Goal: Transaction & Acquisition: Purchase product/service

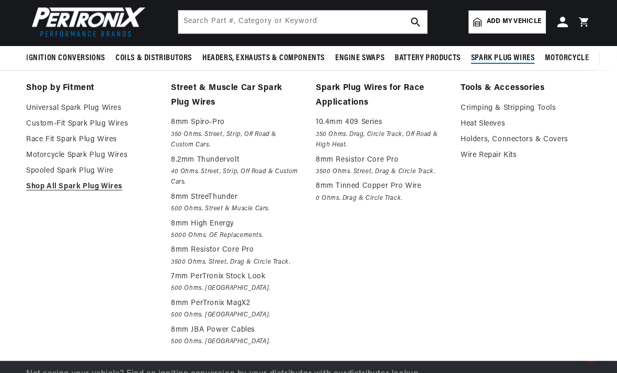
scroll to position [0, 523]
click at [83, 142] on link "Race Fit Spark Plug Wires" at bounding box center [91, 139] width 130 height 13
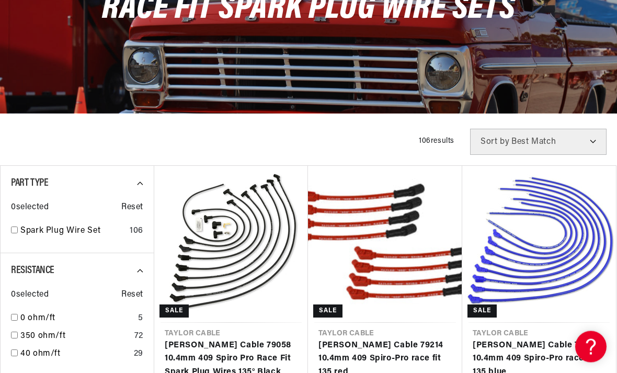
scroll to position [153, 0]
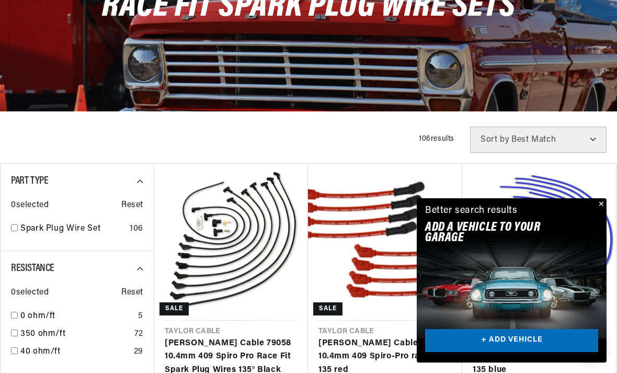
click at [597, 211] on button "Close" at bounding box center [600, 204] width 13 height 13
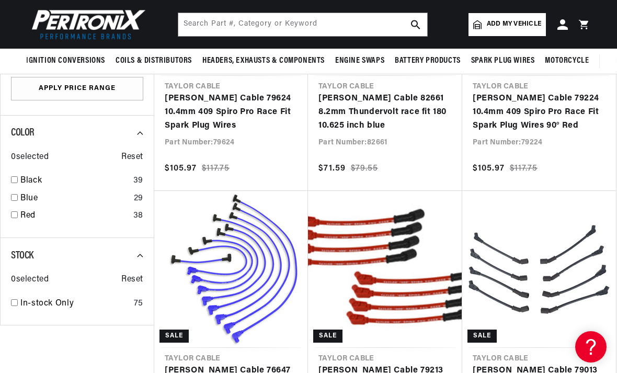
scroll to position [0, 1046]
click at [36, 174] on link "Black" at bounding box center [74, 181] width 109 height 14
checkbox input "true"
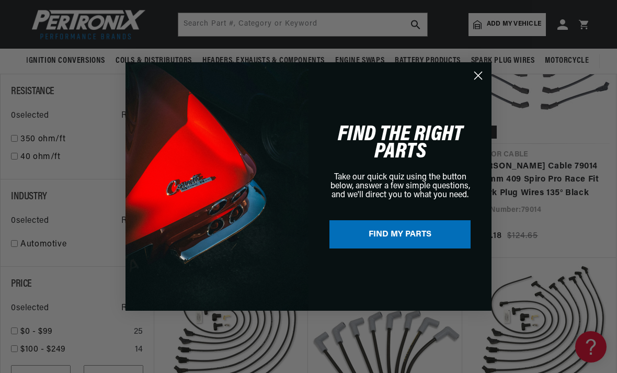
click at [383, 236] on button "FIND MY PARTS" at bounding box center [399, 234] width 141 height 28
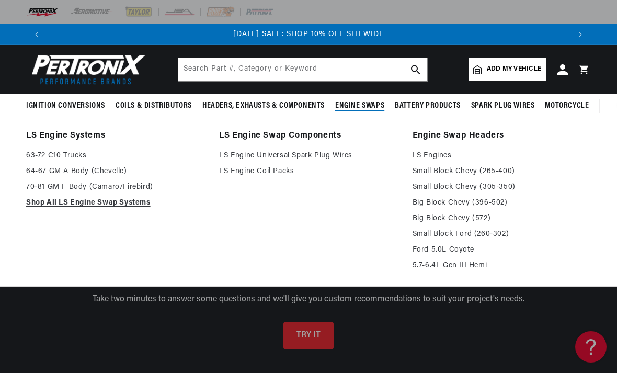
click at [249, 152] on link "LS Engine Universal Spark Plug Wires" at bounding box center [308, 156] width 178 height 13
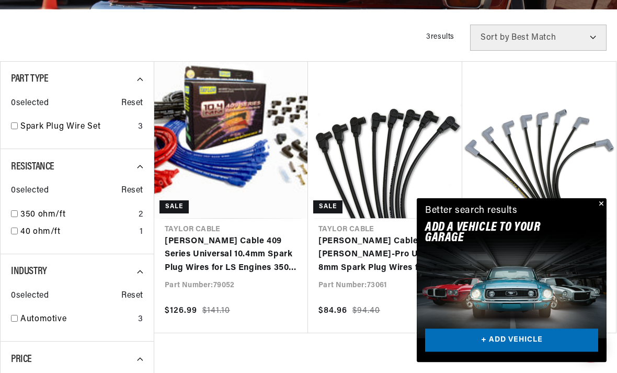
scroll to position [284, 0]
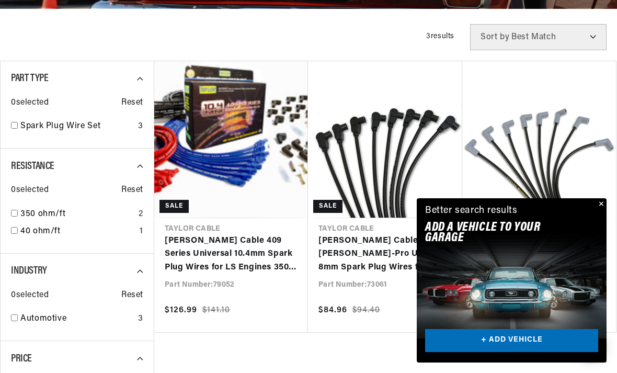
click at [597, 211] on button "Close" at bounding box center [600, 204] width 13 height 13
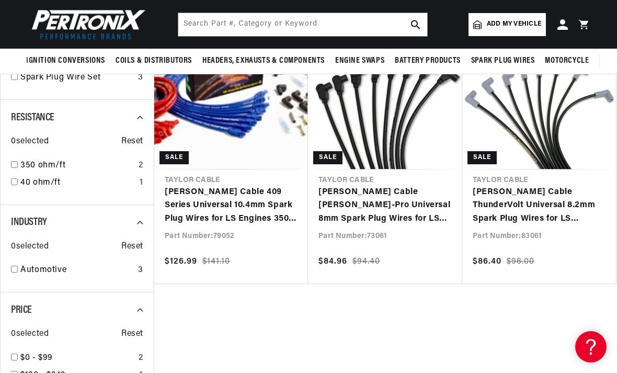
scroll to position [0, 0]
click at [364, 201] on link "[PERSON_NAME] Cable [PERSON_NAME]-Pro Universal 8mm Spark Plug Wires for LS Eng…" at bounding box center [384, 206] width 133 height 40
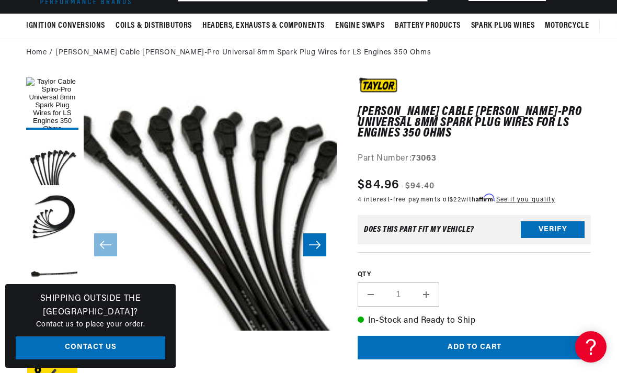
click at [66, 212] on button "Load image 3 in gallery view" at bounding box center [52, 218] width 52 height 52
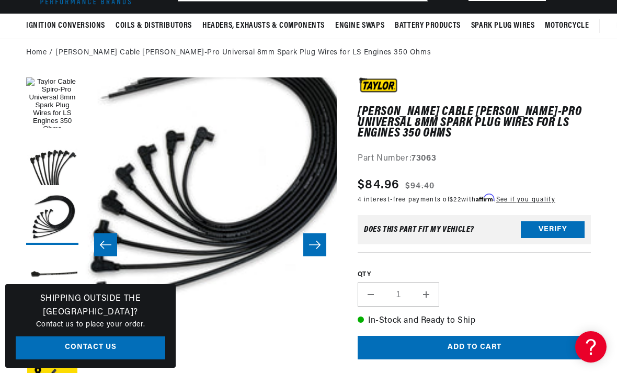
scroll to position [0, 1046]
click at [53, 162] on button "Load image 2 in gallery view" at bounding box center [52, 161] width 52 height 52
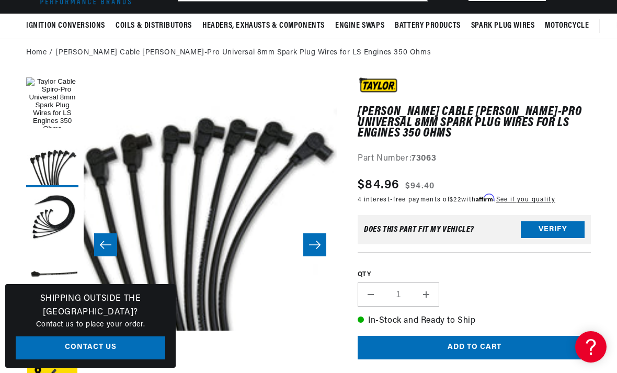
scroll to position [25, 253]
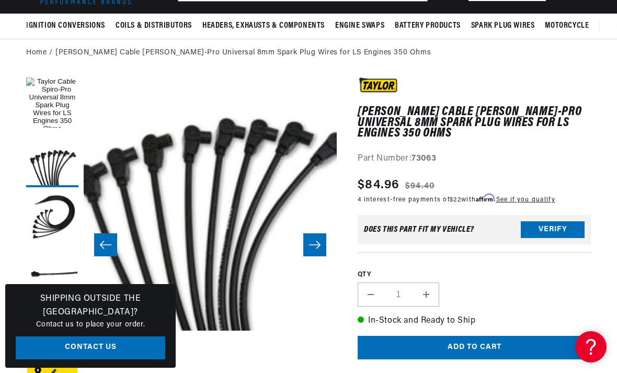
click at [45, 107] on button "Load image 1 in gallery view" at bounding box center [52, 103] width 52 height 52
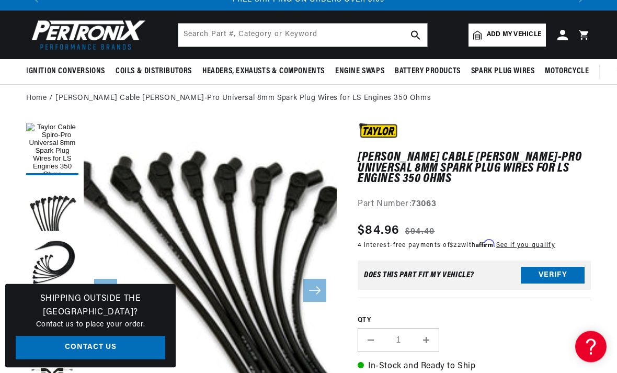
scroll to position [0, 0]
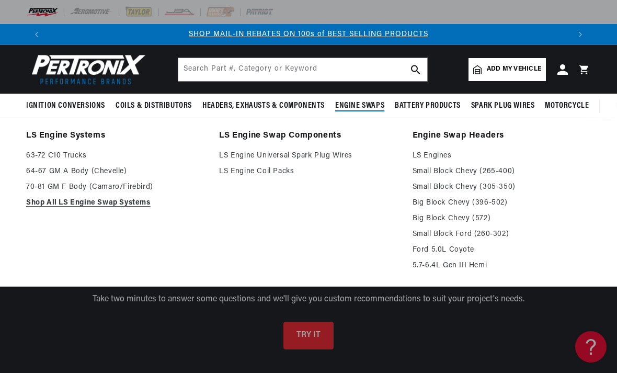
click at [93, 202] on link "Shop All LS Engine Swap Systems" at bounding box center [115, 203] width 178 height 13
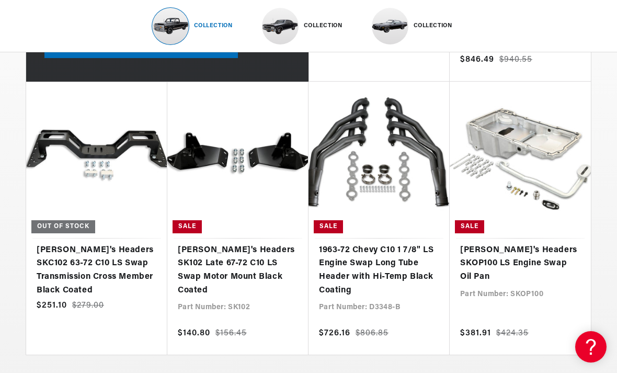
scroll to position [0, 523]
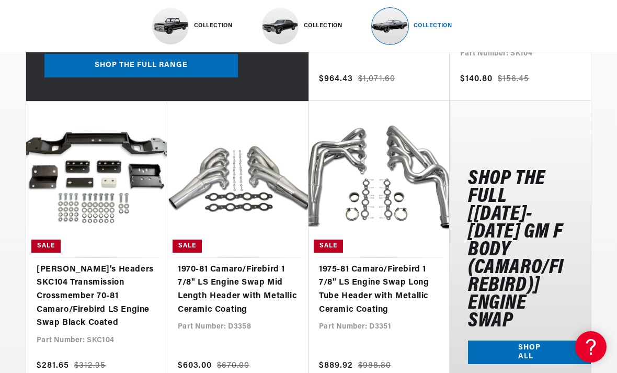
scroll to position [0, 1046]
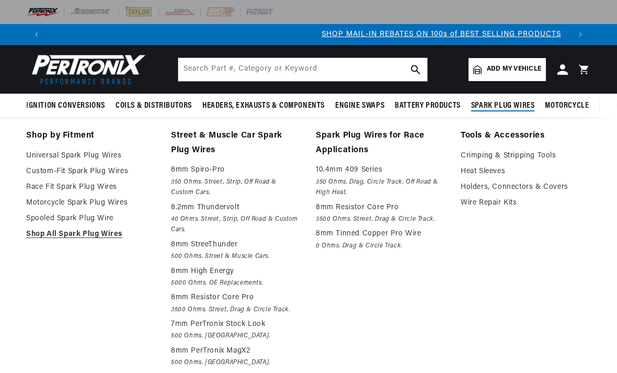
scroll to position [0, 523]
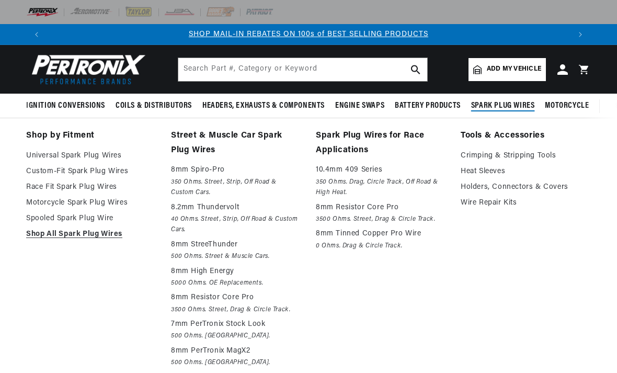
click at [346, 206] on p "8mm Resistor Core Pro" at bounding box center [381, 207] width 130 height 13
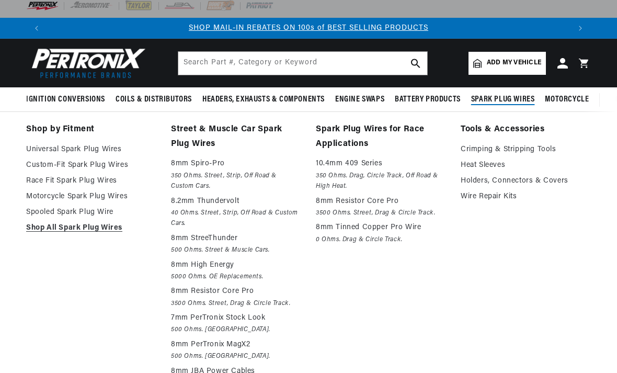
scroll to position [6, 0]
click at [81, 166] on link "Custom-Fit Spark Plug Wires" at bounding box center [91, 165] width 130 height 13
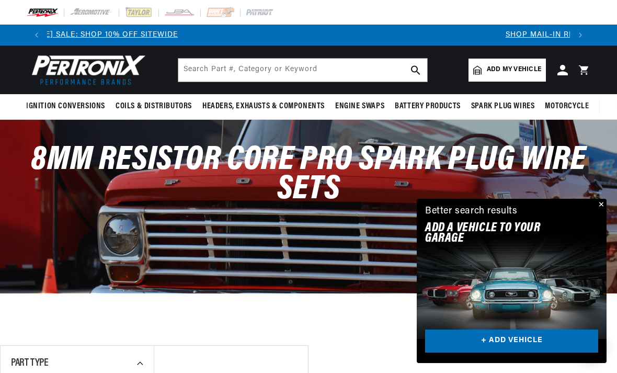
scroll to position [0, 483]
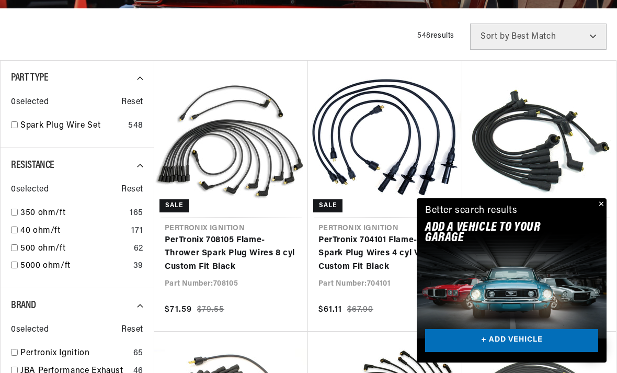
scroll to position [256, 0]
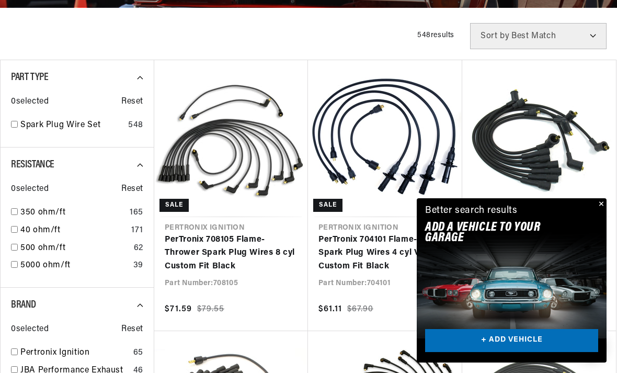
click at [47, 208] on link "350 ohm/ft" at bounding box center [72, 213] width 105 height 14
checkbox input "true"
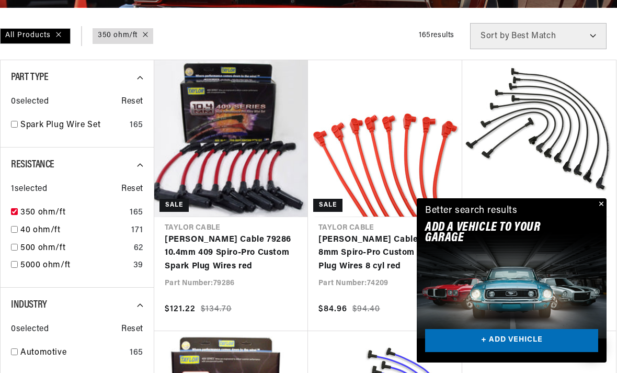
scroll to position [0, 523]
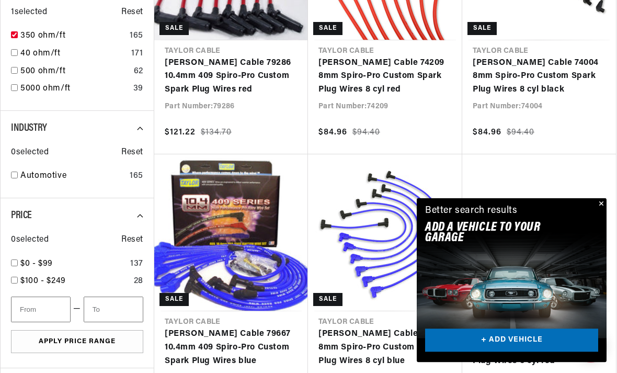
click at [52, 174] on link "Automotive" at bounding box center [72, 177] width 105 height 14
checkbox input "true"
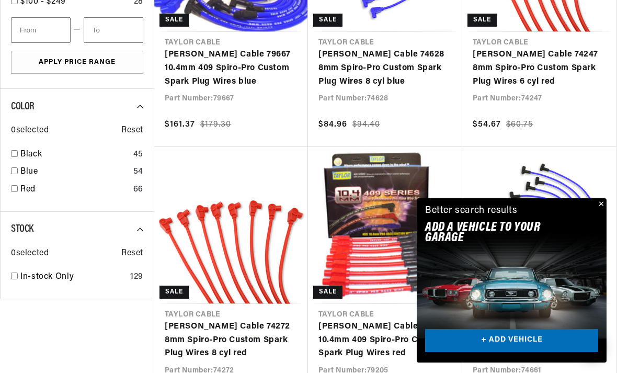
scroll to position [726, 0]
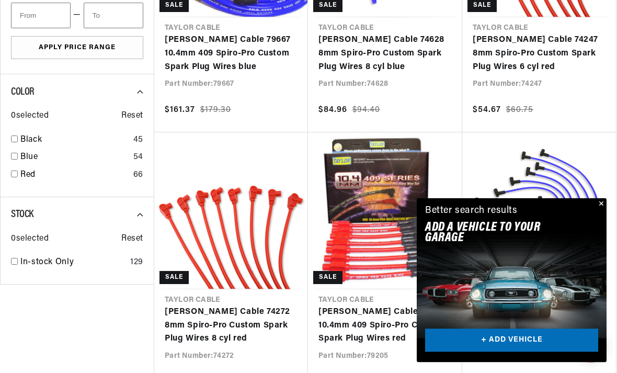
click at [31, 138] on link "Black" at bounding box center [74, 141] width 109 height 14
checkbox input "true"
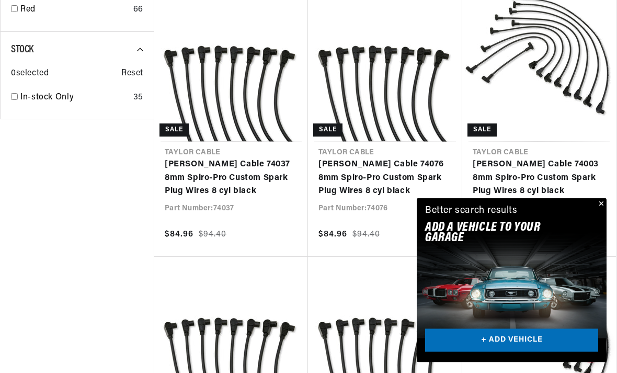
scroll to position [885, 0]
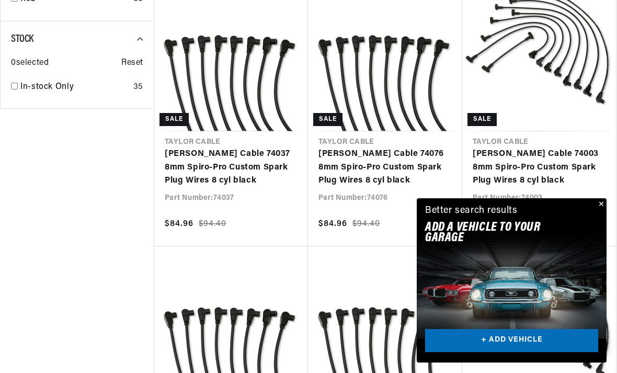
click at [592, 243] on div "Better search results Add A VEHICLE to your garage + ADD VEHICLE" at bounding box center [512, 220] width 190 height 45
click at [595, 211] on button "Close" at bounding box center [600, 204] width 13 height 13
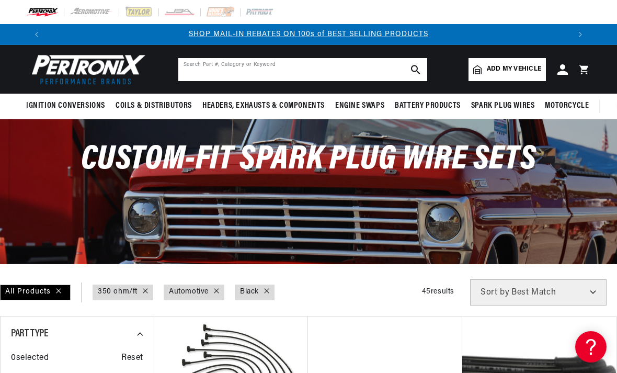
click at [226, 63] on input "text" at bounding box center [302, 69] width 249 height 23
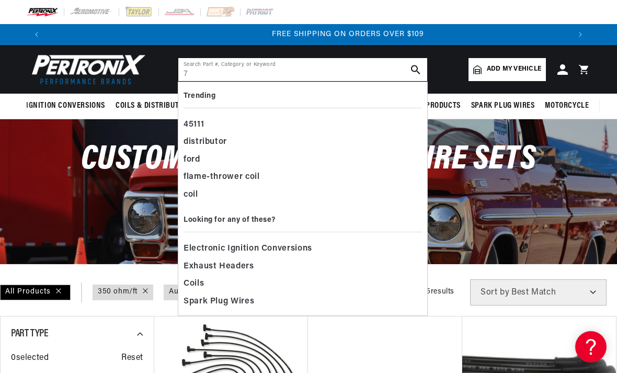
scroll to position [0, 1046]
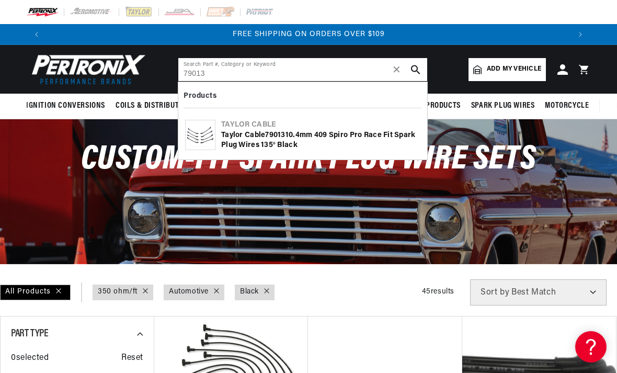
type input "79013"
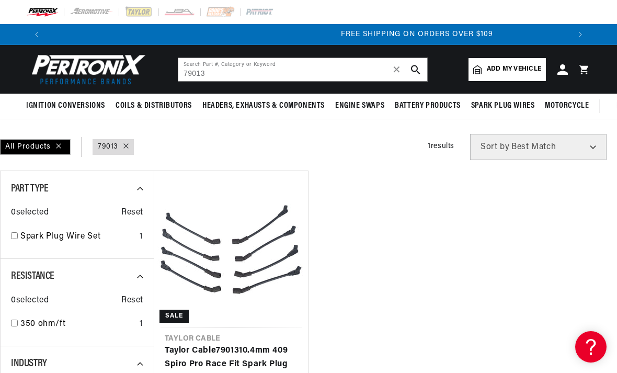
scroll to position [0, 1046]
